Goal: Transaction & Acquisition: Purchase product/service

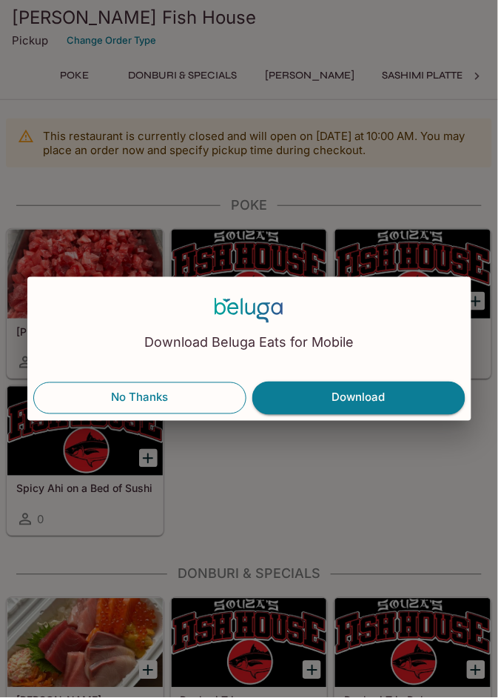
click at [182, 397] on button "No Thanks" at bounding box center [139, 397] width 213 height 31
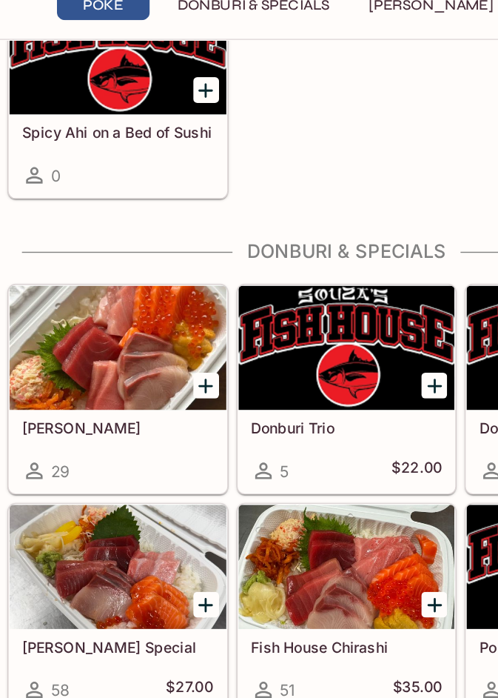
scroll to position [322, 0]
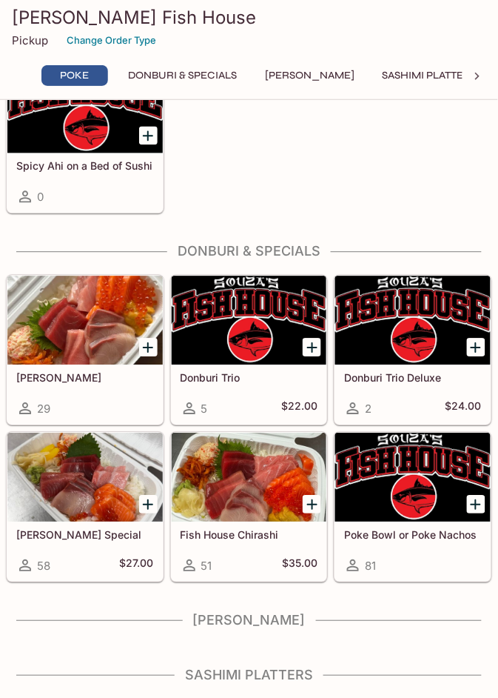
click at [266, 397] on h4 "[PERSON_NAME]" at bounding box center [249, 620] width 487 height 16
click at [318, 397] on div "This restaurant is currently closed and will open [DATE] at 10:00 AM . You may …" at bounding box center [249, 271] width 498 height 951
click at [281, 397] on h4 "Sashimi Platters" at bounding box center [249, 675] width 487 height 16
click at [321, 397] on div "This restaurant is currently closed and will open [DATE] at 10:00 AM . You may …" at bounding box center [249, 271] width 498 height 951
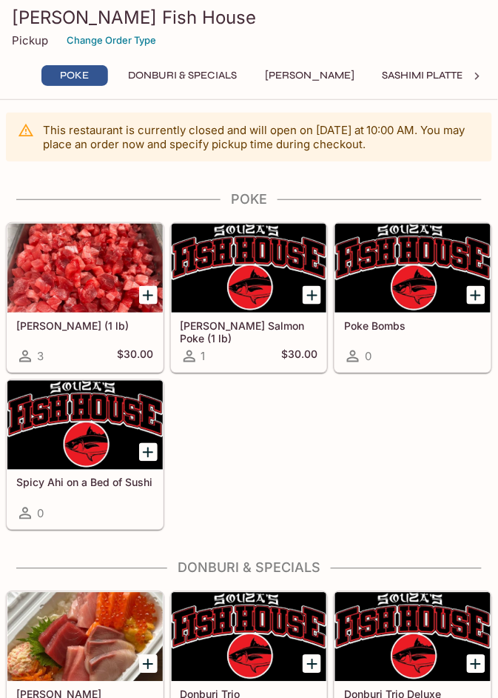
scroll to position [0, 0]
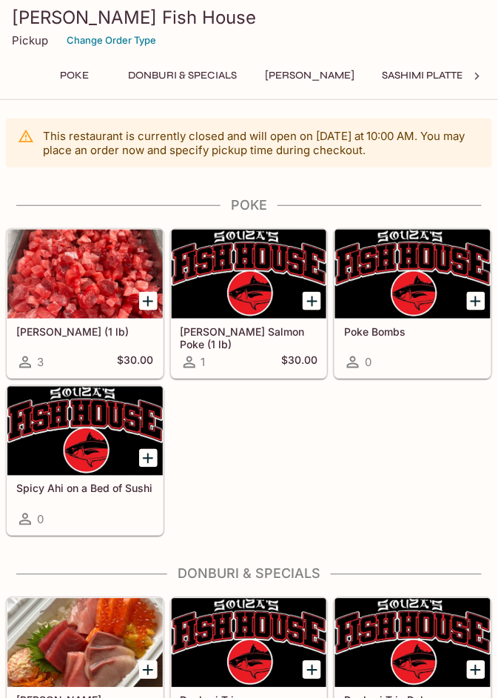
click at [204, 80] on button "Donburi & Specials" at bounding box center [182, 75] width 125 height 21
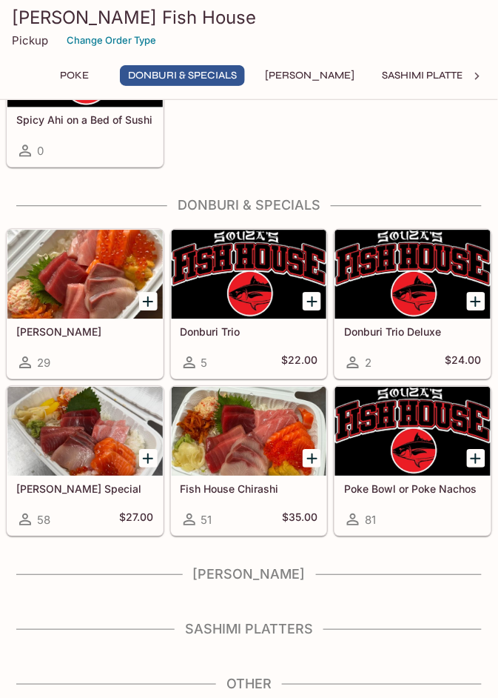
scroll to position [370, 0]
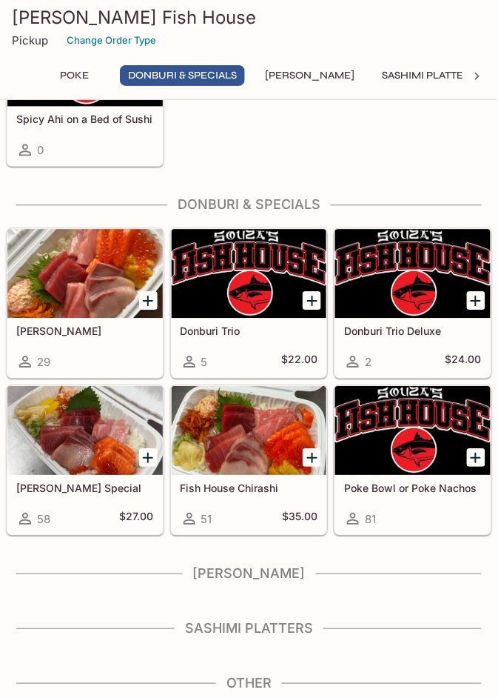
click at [307, 84] on button "[PERSON_NAME]" at bounding box center [310, 75] width 106 height 21
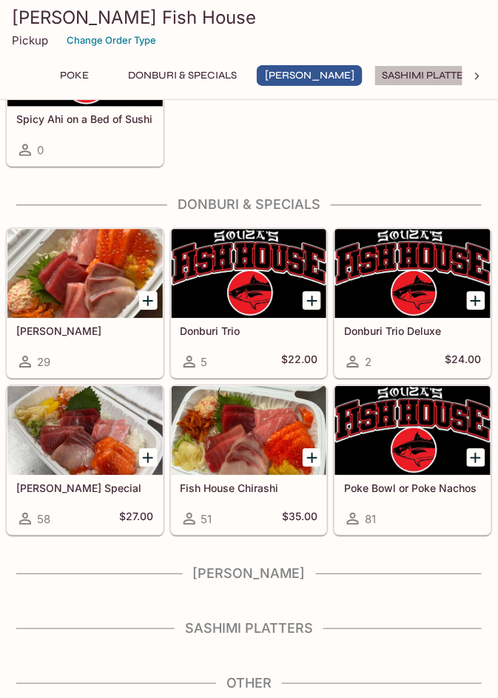
click at [418, 76] on button "Sashimi Platters" at bounding box center [430, 75] width 111 height 21
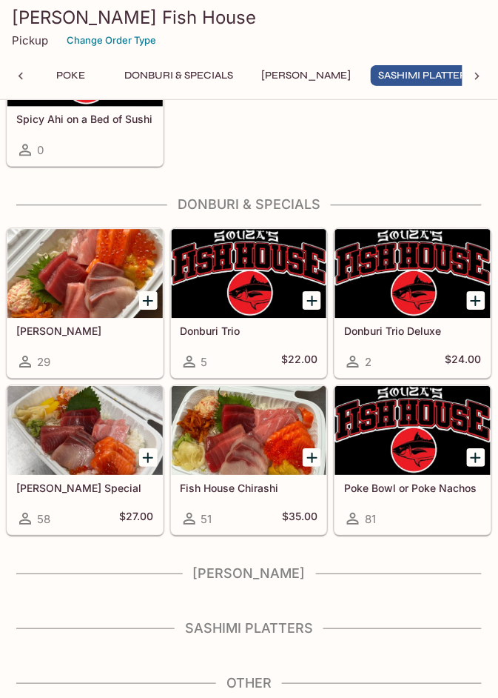
click at [473, 79] on icon at bounding box center [477, 76] width 15 height 15
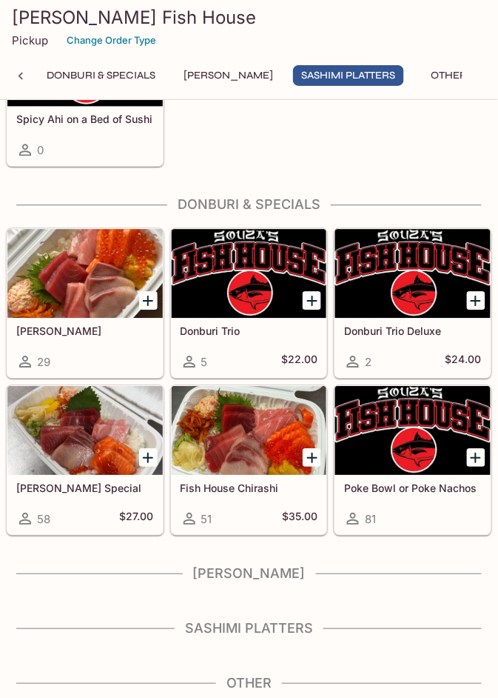
click at [130, 78] on button "Donburi & Specials" at bounding box center [101, 75] width 125 height 21
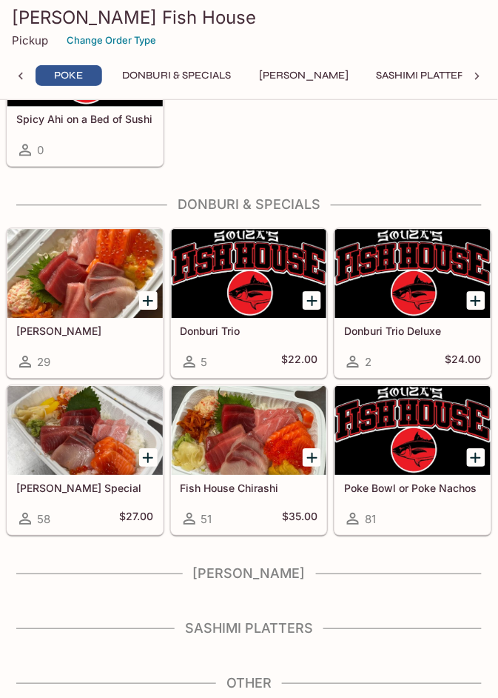
scroll to position [370, 0]
